Goal: Navigation & Orientation: Find specific page/section

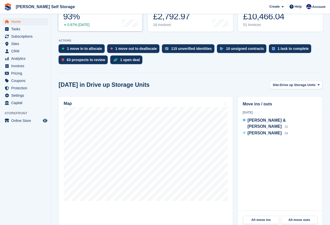
scroll to position [90, 0]
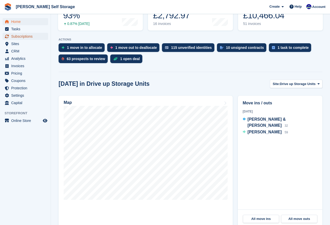
click at [18, 37] on span "Subscriptions" at bounding box center [26, 36] width 31 height 7
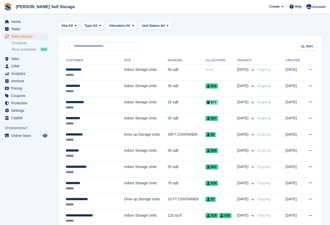
scroll to position [19, 0]
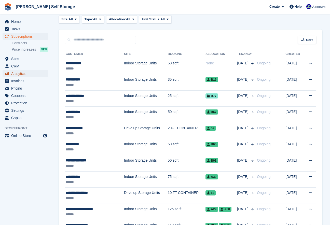
click at [15, 73] on span "Analytics" at bounding box center [26, 73] width 31 height 7
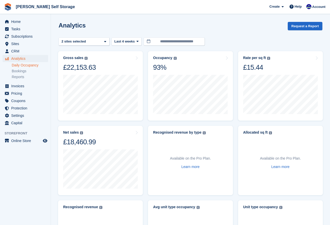
click at [27, 65] on link "Daily Occupancy" at bounding box center [30, 65] width 36 height 5
